Goal: Task Accomplishment & Management: Use online tool/utility

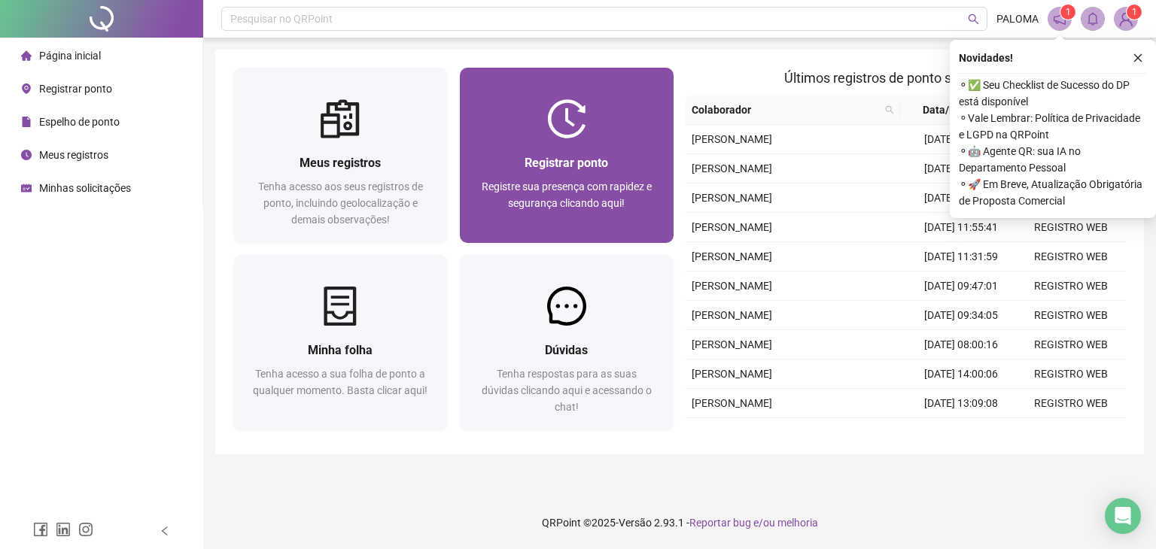
click at [570, 141] on div "Registrar ponto Registre sua presença com rapidez e segurança clicando aqui!" at bounding box center [567, 190] width 214 height 105
click at [548, 105] on img at bounding box center [566, 118] width 39 height 39
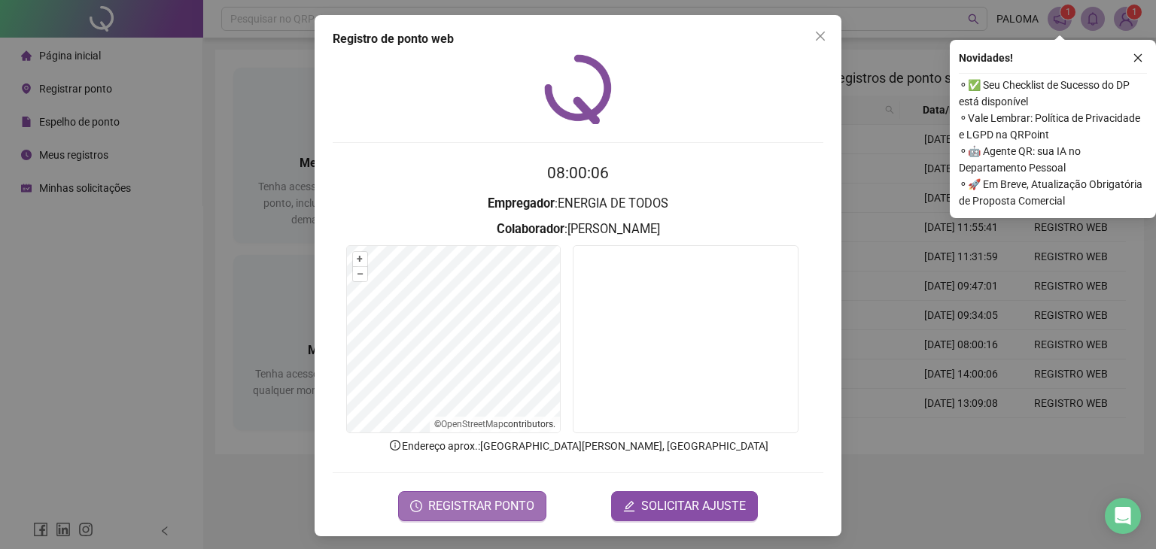
click at [497, 500] on span "REGISTRAR PONTO" at bounding box center [481, 506] width 106 height 18
